Goal: Transaction & Acquisition: Obtain resource

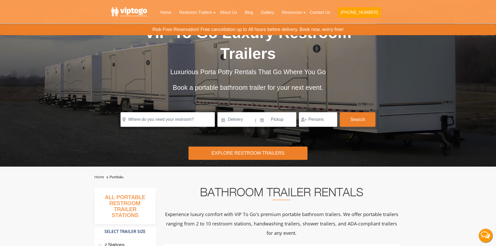
scroll to position [26, 0]
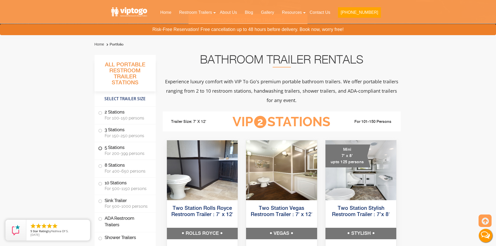
click at [131, 148] on label "5 Stations For 200-399 persons" at bounding box center [125, 150] width 54 height 16
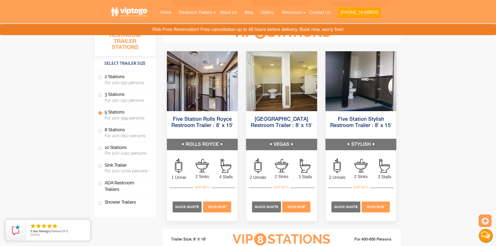
scroll to position [798, 0]
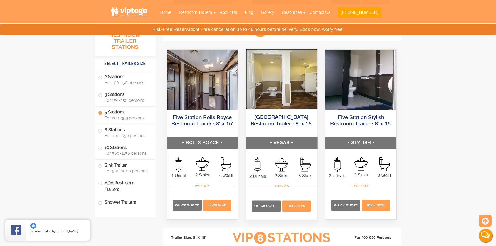
click at [306, 85] on img at bounding box center [282, 79] width 72 height 60
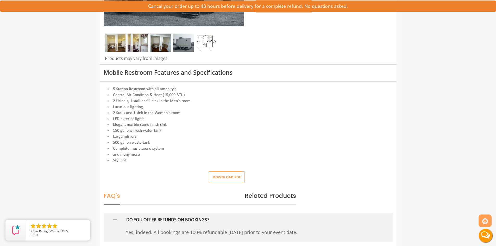
scroll to position [156, 0]
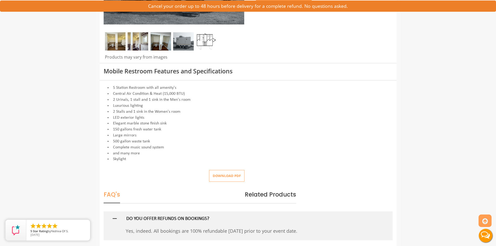
click at [238, 179] on button "Download pdf" at bounding box center [226, 176] width 35 height 12
